Goal: Task Accomplishment & Management: Manage account settings

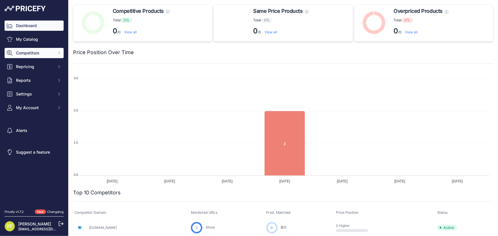
click at [50, 55] on span "Competitors" at bounding box center [34, 53] width 37 height 6
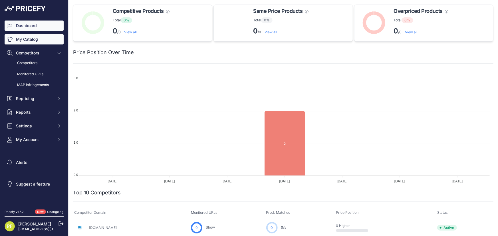
click at [37, 40] on link "My Catalog" at bounding box center [34, 39] width 59 height 10
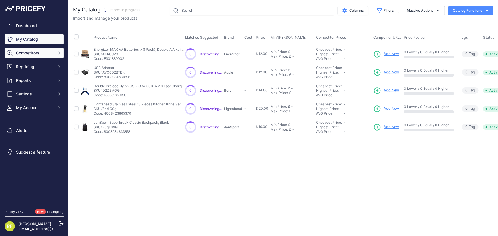
click at [33, 53] on span "Competitors" at bounding box center [34, 53] width 37 height 6
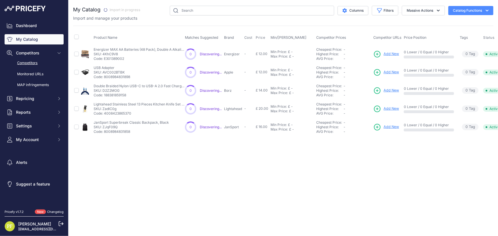
click at [33, 62] on link "Competitors" at bounding box center [34, 63] width 59 height 10
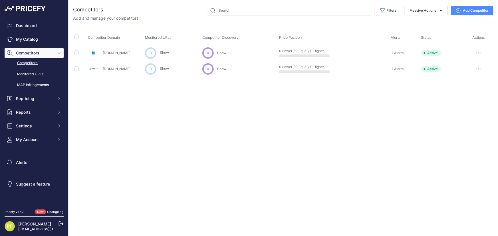
click at [59, 224] on icon at bounding box center [61, 224] width 5 height 5
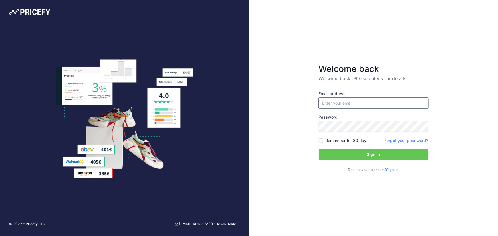
type input "[EMAIL_ADDRESS][DOMAIN_NAME]"
click at [357, 103] on input "[EMAIL_ADDRESS][DOMAIN_NAME]" at bounding box center [374, 103] width 110 height 11
click at [329, 157] on button "Sign in" at bounding box center [374, 154] width 110 height 11
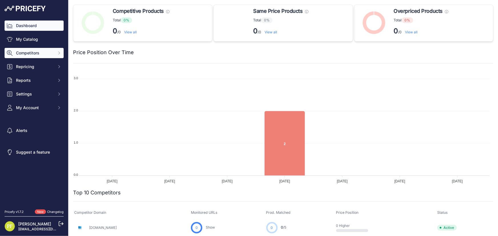
click at [59, 49] on button "Competitors" at bounding box center [34, 53] width 59 height 10
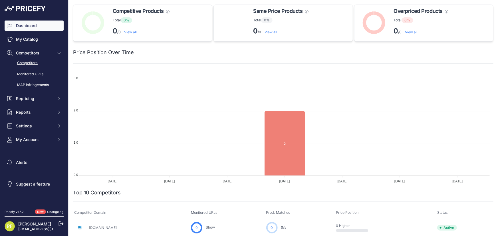
click at [34, 63] on link "Competitors" at bounding box center [34, 63] width 59 height 10
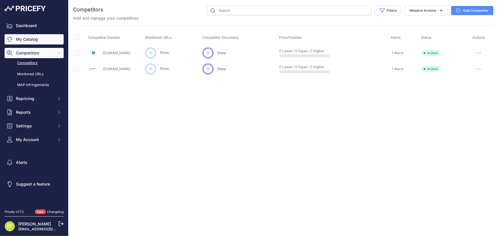
click at [31, 41] on link "My Catalog" at bounding box center [34, 39] width 59 height 10
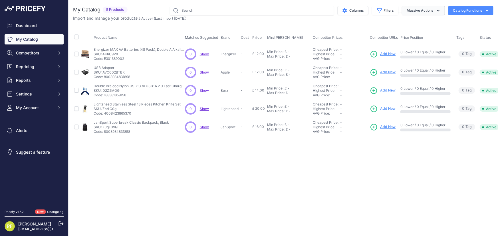
click at [439, 8] on icon "button" at bounding box center [439, 11] width 6 height 6
click at [427, 22] on button "Enable" at bounding box center [423, 24] width 46 height 10
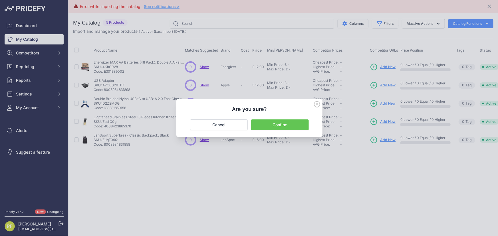
click at [317, 105] on icon at bounding box center [317, 105] width 6 height 6
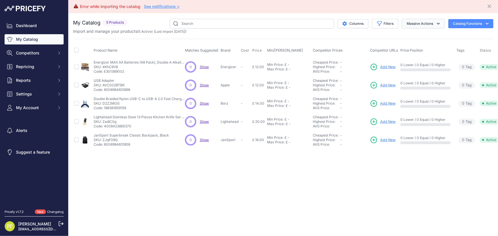
click at [438, 24] on icon "button" at bounding box center [439, 24] width 6 height 6
click at [465, 22] on button "Catalog Functions" at bounding box center [471, 23] width 45 height 9
click at [458, 35] on span "Import Additional Info" at bounding box center [460, 35] width 35 height 5
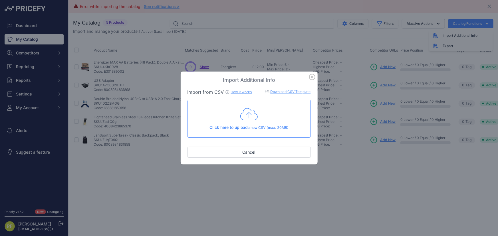
click at [253, 118] on icon at bounding box center [249, 114] width 18 height 14
click at [311, 75] on icon "button" at bounding box center [312, 77] width 6 height 6
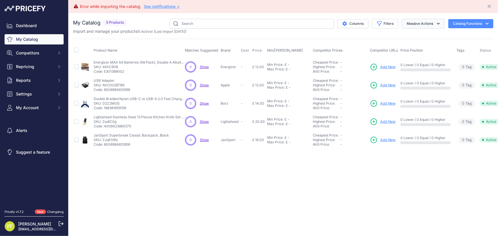
click at [436, 20] on button "Massive Actions" at bounding box center [423, 24] width 43 height 10
click at [458, 20] on button "Catalog Functions" at bounding box center [471, 23] width 45 height 9
click at [460, 33] on div "Import Additional Info" at bounding box center [461, 36] width 64 height 10
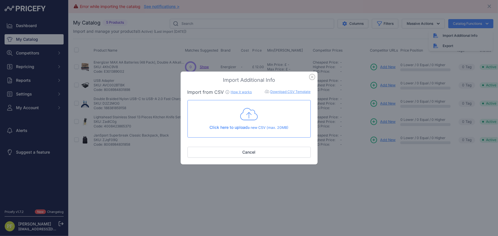
click at [289, 91] on link "Download CSV Template" at bounding box center [291, 92] width 40 height 4
drag, startPoint x: 313, startPoint y: 78, endPoint x: 327, endPoint y: 75, distance: 14.5
click at [313, 78] on icon "button" at bounding box center [312, 77] width 6 height 6
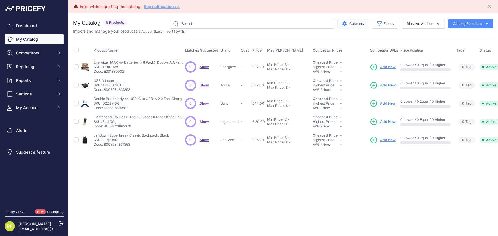
click at [357, 23] on button "Columns" at bounding box center [353, 23] width 31 height 9
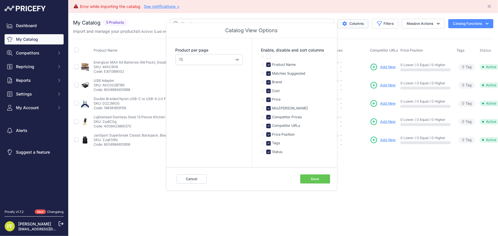
click at [352, 25] on button "Columns" at bounding box center [353, 23] width 31 height 9
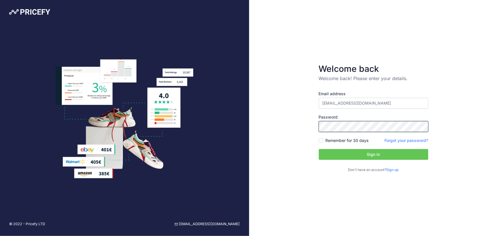
click at [262, 123] on div "Welcome back Welcome back! Please enter your details. Email address pfernandezu…" at bounding box center [373, 118] width 249 height 236
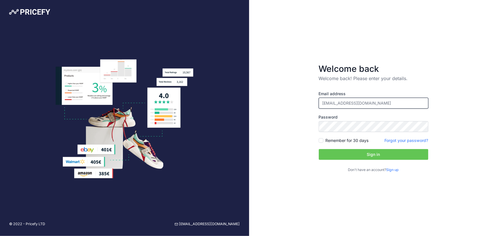
drag, startPoint x: 343, startPoint y: 103, endPoint x: 311, endPoint y: 103, distance: 31.7
click at [308, 105] on div "Welcome back Welcome back! Please enter your details. Email address pfernandezu…" at bounding box center [373, 118] width 249 height 236
type input "[EMAIL_ADDRESS][DOMAIN_NAME]"
click at [319, 149] on button "Sign in" at bounding box center [374, 154] width 110 height 11
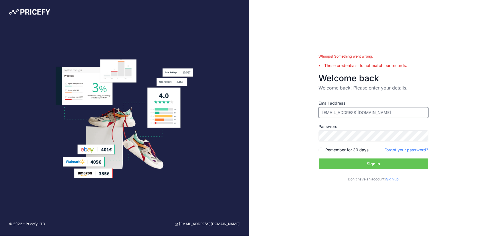
drag, startPoint x: 395, startPoint y: 111, endPoint x: 280, endPoint y: 105, distance: 115.0
click at [280, 105] on div "Whoops! Something went wrong. These credentials do not match our records. Welco…" at bounding box center [373, 118] width 249 height 236
click at [334, 163] on button "Sign in" at bounding box center [374, 164] width 110 height 11
